Goal: Browse casually

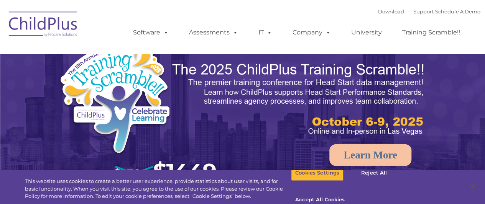
select select "MEDIUM"
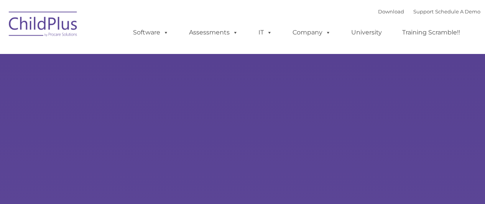
type input ""
select select "MEDIUM"
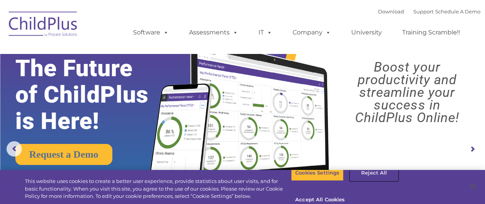
click at [364, 180] on button "Reject All" at bounding box center [374, 173] width 48 height 16
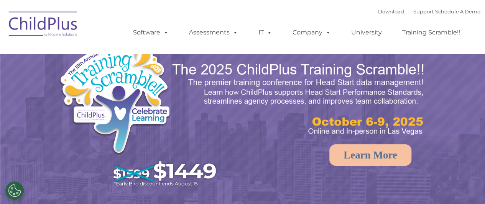
select select "MEDIUM"
